Goal: Find specific page/section

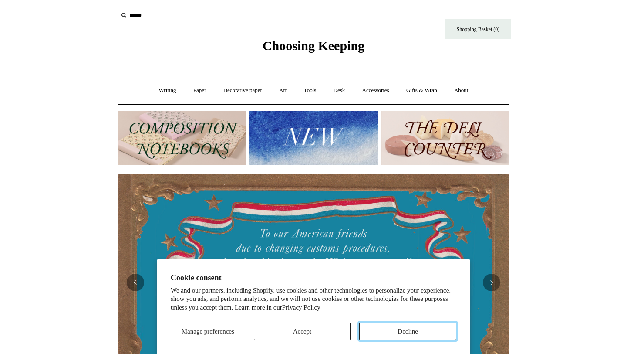
click at [404, 331] on button "Decline" at bounding box center [407, 330] width 97 height 17
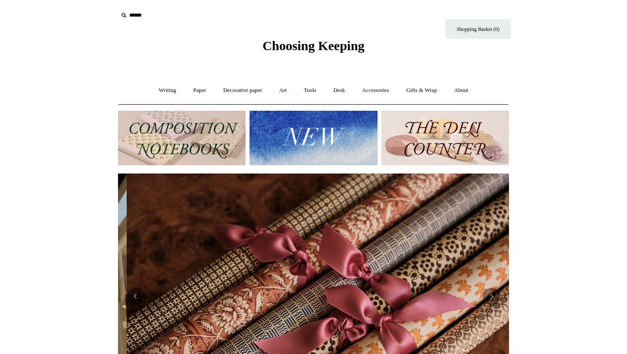
scroll to position [0, 783]
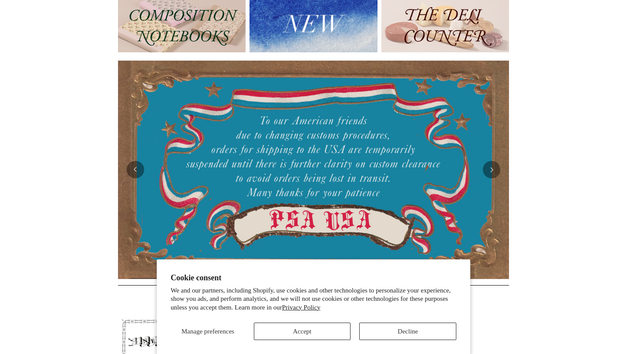
scroll to position [151, 0]
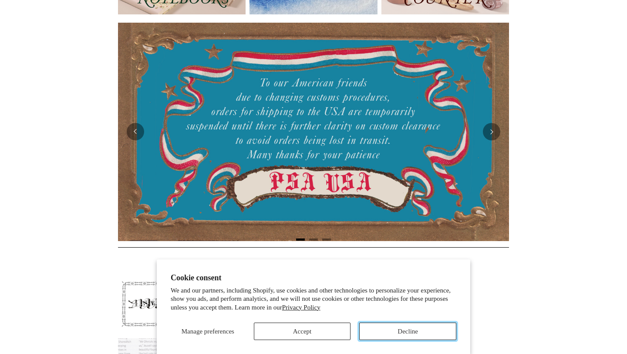
click at [431, 331] on button "Decline" at bounding box center [407, 330] width 97 height 17
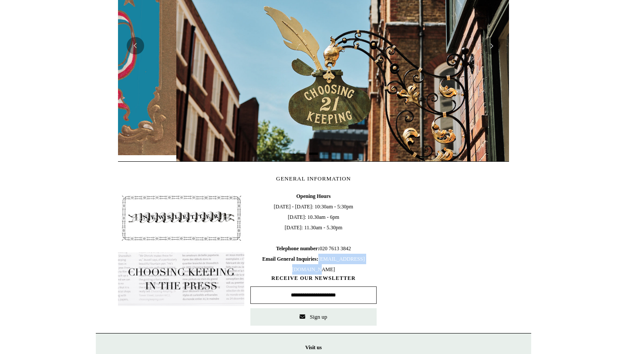
scroll to position [0, 391]
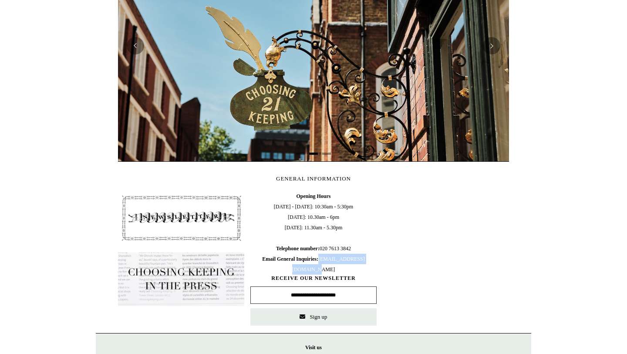
drag, startPoint x: 351, startPoint y: 268, endPoint x: 276, endPoint y: 272, distance: 75.1
click at [276, 272] on span "Opening Hours [DATE] - [DATE]: 10:30am - 5:30pm [DATE]: 10.30am - 6pm [DATE]: 1…" at bounding box center [314, 233] width 126 height 84
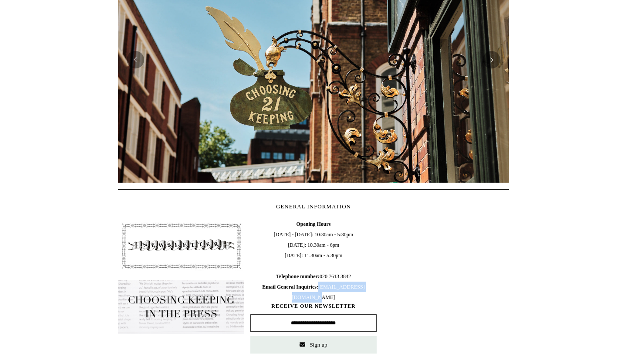
copy span "[EMAIL_ADDRESS][DOMAIN_NAME]"
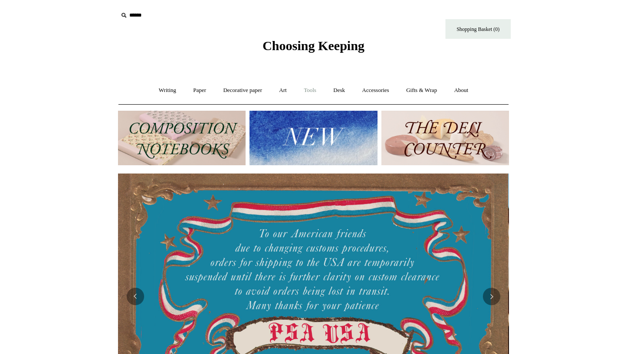
scroll to position [0, 0]
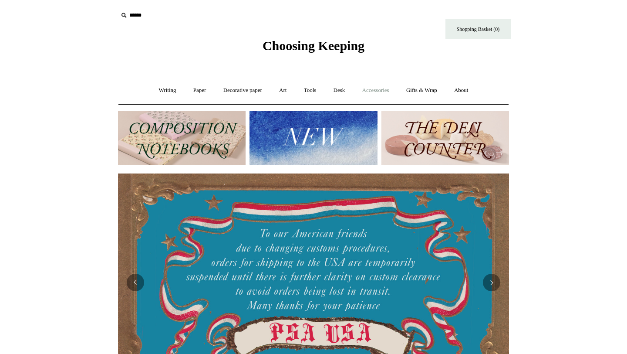
click at [382, 90] on link "Accessories +" at bounding box center [376, 90] width 43 height 23
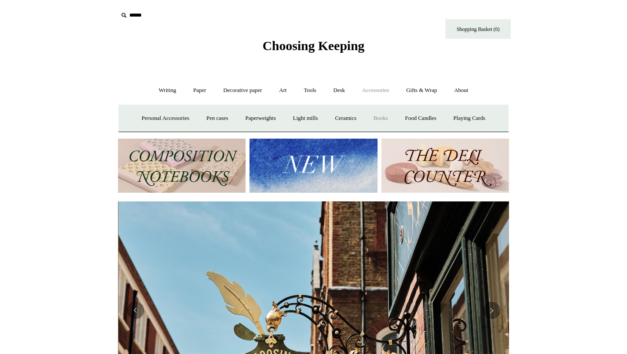
scroll to position [0, 391]
click at [151, 117] on link "Personal Accessories +" at bounding box center [165, 118] width 63 height 23
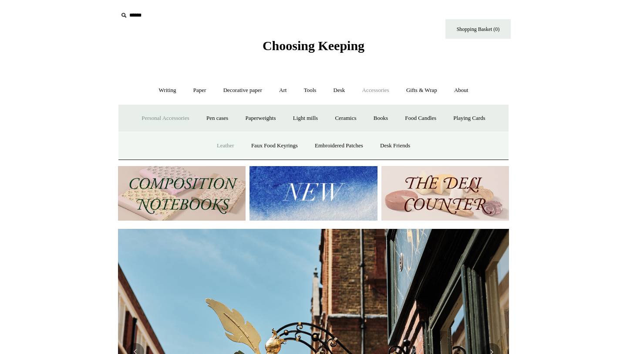
click at [218, 146] on link "Leather" at bounding box center [225, 145] width 33 height 23
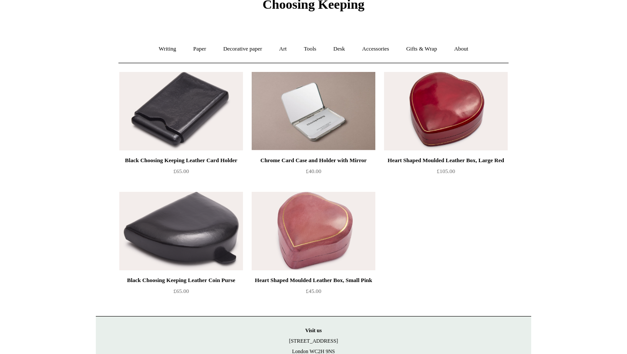
scroll to position [42, 0]
